Goal: Information Seeking & Learning: Learn about a topic

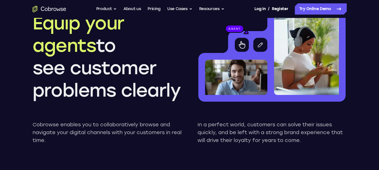
scroll to position [561, 0]
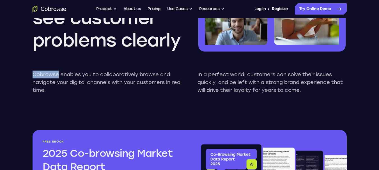
drag, startPoint x: 33, startPoint y: 73, endPoint x: 58, endPoint y: 75, distance: 25.6
click at [58, 75] on p "Cobrowse enables you to collaboratively browse and navigate your digital channe…" at bounding box center [107, 83] width 149 height 24
copy p "Cobrowse"
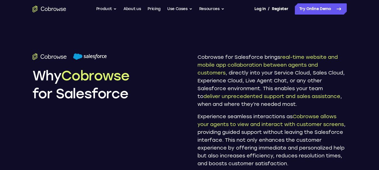
scroll to position [308, 0]
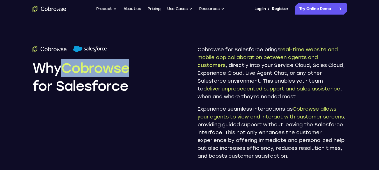
drag, startPoint x: 67, startPoint y: 69, endPoint x: 135, endPoint y: 68, distance: 67.9
click at [135, 68] on h2 "Why Cobrowse for Salesforce" at bounding box center [107, 77] width 149 height 36
copy span "Cobrowse"
